Goal: Information Seeking & Learning: Learn about a topic

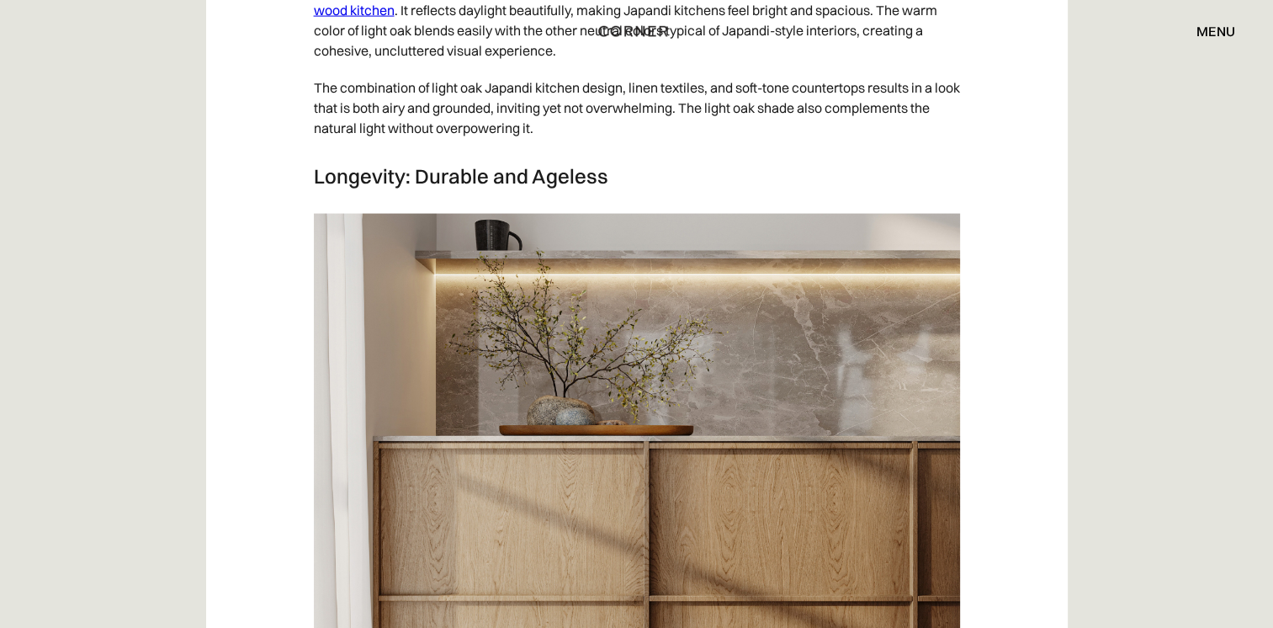
scroll to position [3649, 0]
